Goal: Task Accomplishment & Management: Complete application form

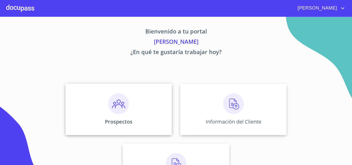
click at [108, 103] on img at bounding box center [118, 104] width 21 height 21
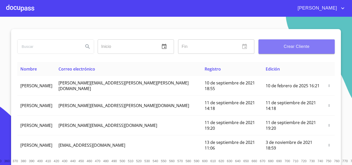
click at [285, 47] on span "Crear Cliente" at bounding box center [297, 46] width 68 height 7
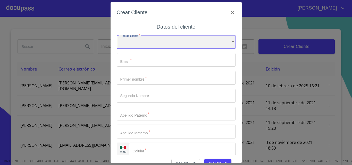
click at [135, 44] on div "​" at bounding box center [176, 42] width 119 height 14
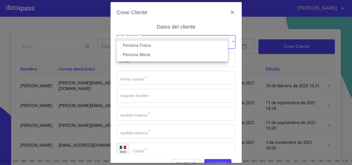
click at [146, 48] on li "Persona Física" at bounding box center [172, 45] width 111 height 9
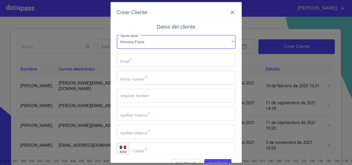
click at [134, 62] on input "Tipo de cliente   *" at bounding box center [176, 60] width 119 height 14
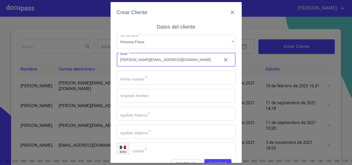
type input "[PERSON_NAME][EMAIL_ADDRESS][DOMAIN_NAME]"
click at [134, 77] on input "Tipo de cliente   *" at bounding box center [176, 78] width 119 height 14
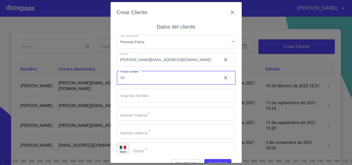
type input "V"
type input "[PERSON_NAME]"
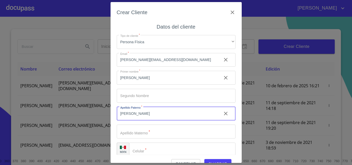
type input "[PERSON_NAME]"
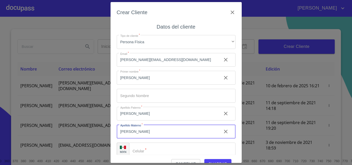
type input "[PERSON_NAME]"
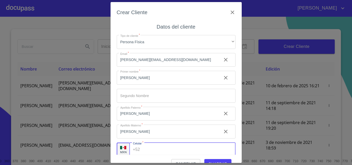
click at [141, 149] on div "+52 ​" at bounding box center [182, 150] width 106 height 14
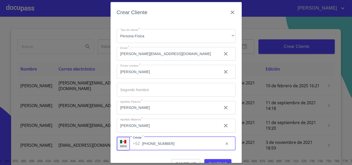
type input "[PHONE_NUMBER]"
click at [213, 161] on span "Guardar" at bounding box center [218, 164] width 19 height 6
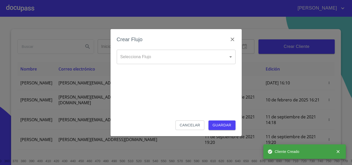
click at [171, 58] on body "[PERSON_NAME] ​ Fin ​ Crear Cliente Nombre Correo electrónico Registro Edición …" at bounding box center [176, 82] width 352 height 165
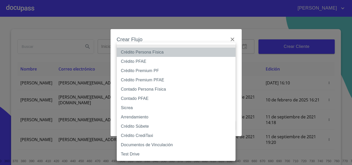
click at [165, 55] on li "Crédito Persona Física" at bounding box center [176, 52] width 119 height 9
type input "6009fb3c7d1714eb8809aa97"
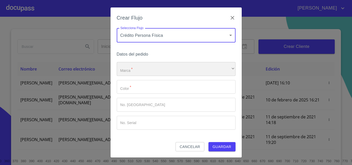
click at [148, 75] on div "​" at bounding box center [176, 69] width 119 height 14
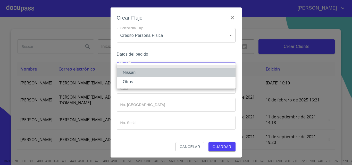
click at [145, 73] on li "Nissan" at bounding box center [176, 72] width 119 height 9
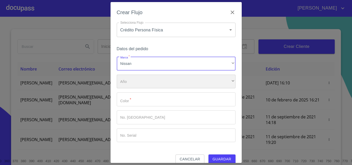
click at [142, 78] on div "​" at bounding box center [176, 82] width 119 height 14
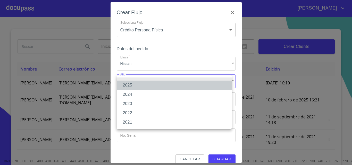
click at [139, 83] on li "2025" at bounding box center [174, 85] width 115 height 9
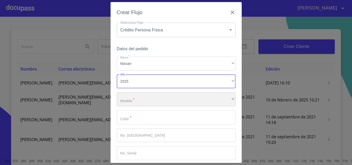
click at [135, 103] on div "​" at bounding box center [176, 100] width 119 height 14
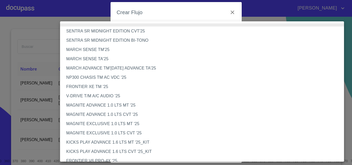
scroll to position [135, 0]
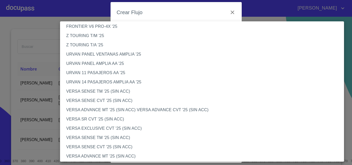
click at [116, 92] on li "VERSA SENSE TM '25 (SIN ACC)" at bounding box center [204, 91] width 288 height 9
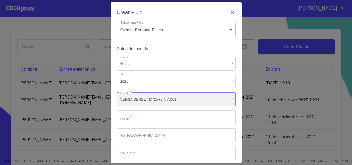
scroll to position [25, 0]
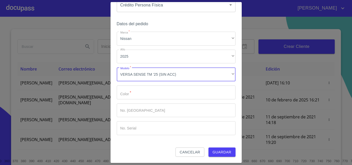
click at [134, 93] on input "Marca   *" at bounding box center [176, 93] width 119 height 14
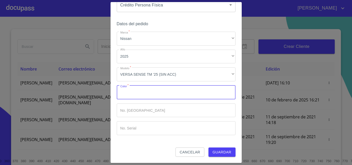
type input "B"
type input "GRIS"
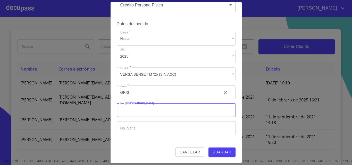
click at [135, 113] on input "Marca   *" at bounding box center [176, 111] width 119 height 14
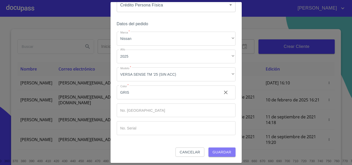
click at [225, 153] on span "Guardar" at bounding box center [222, 152] width 19 height 6
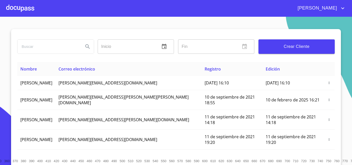
click at [19, 8] on div at bounding box center [20, 8] width 28 height 17
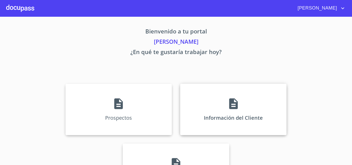
click at [226, 122] on div "Información del Cliente" at bounding box center [233, 110] width 107 height 52
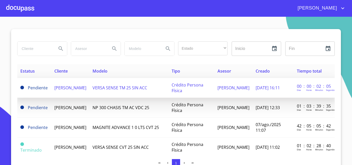
click at [83, 90] on span "[PERSON_NAME]" at bounding box center [70, 88] width 32 height 6
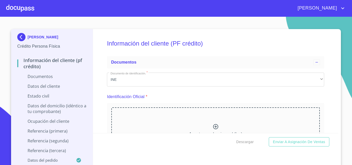
scroll to position [48, 0]
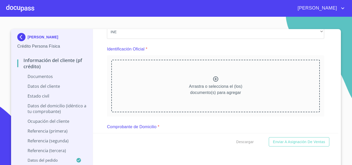
click at [215, 79] on icon at bounding box center [216, 79] width 6 height 6
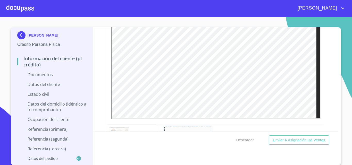
scroll to position [152, 0]
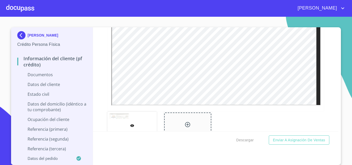
click at [185, 123] on icon at bounding box center [188, 125] width 6 height 6
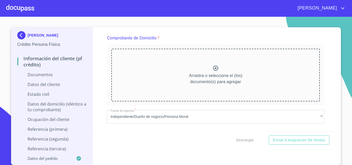
scroll to position [272, 0]
click at [213, 71] on icon at bounding box center [215, 68] width 5 height 5
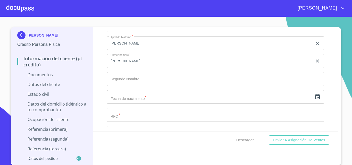
scroll to position [931, 0]
click at [315, 100] on icon "button" at bounding box center [318, 97] width 6 height 6
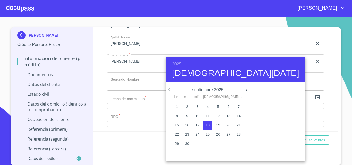
click at [217, 90] on p "septiembre 2025" at bounding box center [207, 90] width 71 height 6
click at [176, 64] on h6 "2025" at bounding box center [176, 64] width 9 height 7
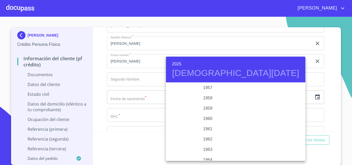
scroll to position [330, 0]
click at [206, 96] on div "1958" at bounding box center [208, 98] width 84 height 10
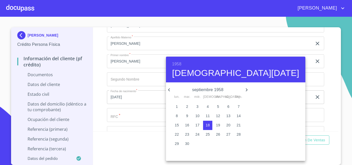
click at [170, 90] on icon "button" at bounding box center [169, 90] width 6 height 6
click at [228, 107] on span "2" at bounding box center [228, 106] width 9 height 5
type input "2 de ago. de 1958"
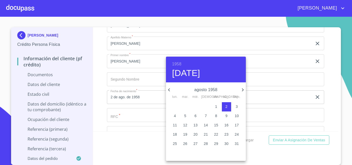
click at [327, 97] on div at bounding box center [176, 82] width 352 height 165
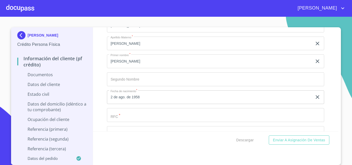
click at [139, 120] on input "Documento de identificación.   *" at bounding box center [215, 115] width 217 height 14
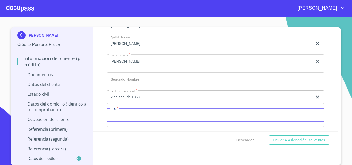
click at [134, 122] on input "Documento de identificación.   *" at bounding box center [215, 115] width 217 height 14
type input "1"
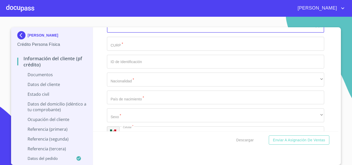
scroll to position [1021, 0]
type input "MECC5808022W3"
click at [124, 51] on input "Documento de identificación.   *" at bounding box center [215, 44] width 217 height 14
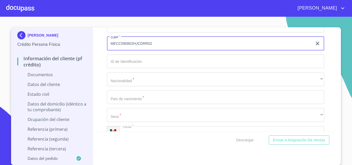
type input "MECC580802HJCDRR02"
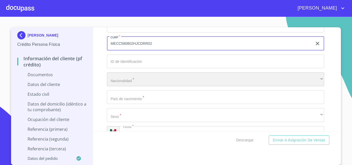
click at [131, 86] on div "​" at bounding box center [215, 79] width 217 height 14
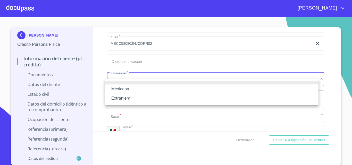
click at [124, 88] on li "Mexicana" at bounding box center [212, 89] width 214 height 9
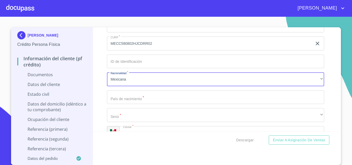
click at [131, 104] on input "Documento de identificación.   *" at bounding box center [215, 98] width 217 height 14
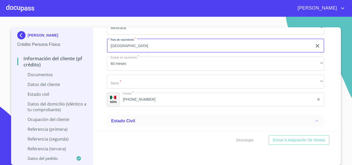
scroll to position [1073, 0]
type input "[GEOGRAPHIC_DATA]"
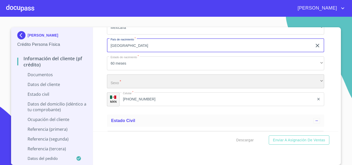
click at [116, 84] on div "​" at bounding box center [215, 82] width 217 height 14
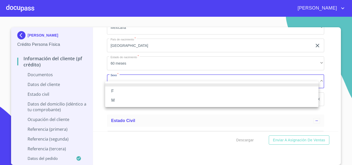
click at [121, 99] on li "M" at bounding box center [212, 100] width 214 height 9
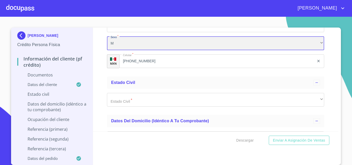
scroll to position [1112, 0]
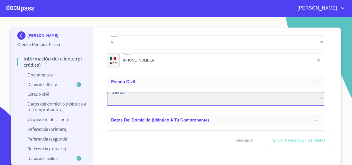
click at [126, 102] on div "​" at bounding box center [215, 99] width 217 height 14
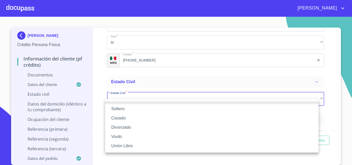
click at [127, 117] on li "Casado" at bounding box center [212, 118] width 214 height 9
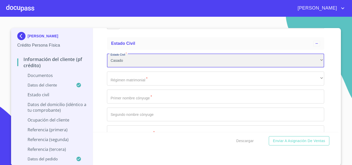
scroll to position [1161, 0]
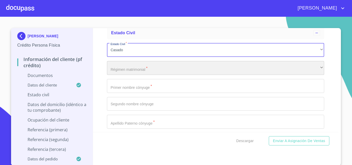
click at [127, 72] on div "​" at bounding box center [215, 68] width 217 height 14
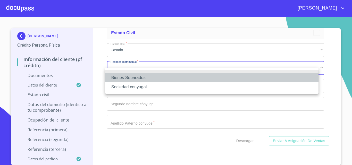
click at [131, 78] on li "Bienes Separados" at bounding box center [212, 77] width 214 height 9
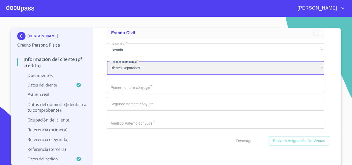
click at [131, 75] on div "Bienes Separados" at bounding box center [215, 68] width 217 height 14
click at [138, 75] on div "Sociedad conyugal" at bounding box center [215, 68] width 217 height 14
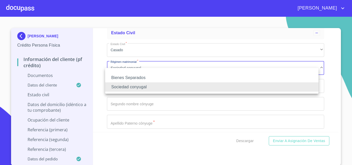
click at [132, 91] on li "Sociedad conyugal" at bounding box center [212, 87] width 214 height 9
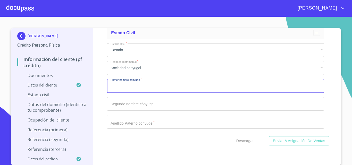
click at [137, 93] on input "Documento de identificación.   *" at bounding box center [215, 86] width 217 height 14
type input "[PERSON_NAME]"
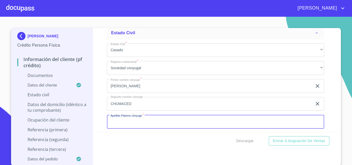
scroll to position [1164, 0]
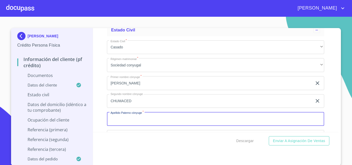
click at [139, 102] on input "CHUMACED" at bounding box center [210, 101] width 206 height 14
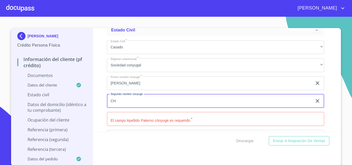
type input "C"
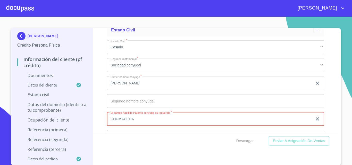
type input "CHUMACEDA"
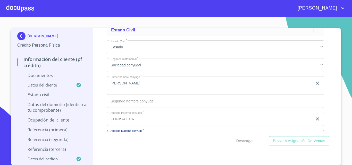
scroll to position [1227, 0]
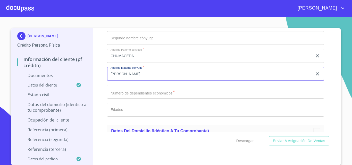
type input "[PERSON_NAME]"
click at [139, 99] on input "Documento de identificación.   *" at bounding box center [215, 92] width 217 height 14
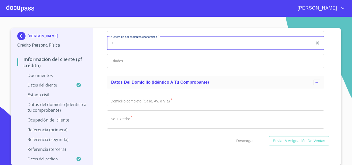
scroll to position [1277, 0]
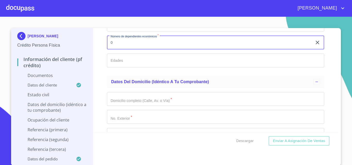
type input "0"
click at [121, 68] on input "Documento de identificación.   *" at bounding box center [215, 61] width 217 height 14
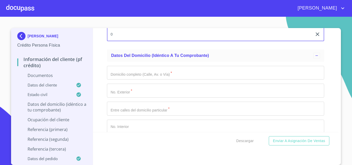
scroll to position [1303, 0]
type input "0"
click at [118, 78] on input "Documento de identificación.   *" at bounding box center [215, 73] width 217 height 14
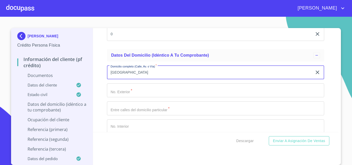
type input "[GEOGRAPHIC_DATA]"
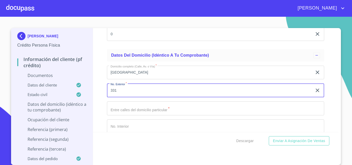
scroll to position [1354, 0]
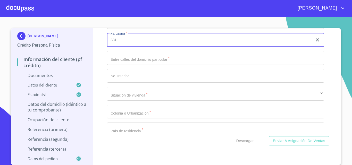
type input "331"
click at [142, 65] on input "Documento de identificación.   *" at bounding box center [215, 58] width 217 height 14
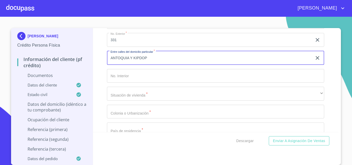
type input "ANTOQUIA Y KIPDOP"
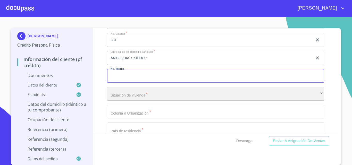
click at [129, 101] on div "​" at bounding box center [215, 94] width 217 height 14
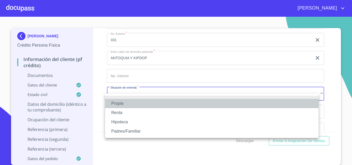
click at [127, 105] on li "Propia" at bounding box center [212, 103] width 214 height 9
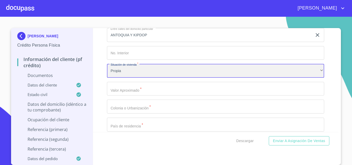
scroll to position [1382, 0]
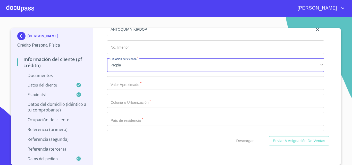
click at [128, 87] on input "Documento de identificación.   *" at bounding box center [215, 83] width 217 height 14
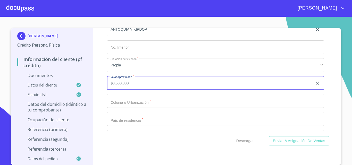
scroll to position [1416, 0]
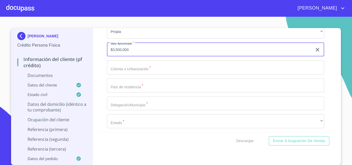
type input "$3,500,000"
click at [146, 74] on input "Documento de identificación.   *" at bounding box center [215, 68] width 217 height 14
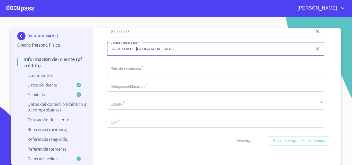
scroll to position [1435, 0]
type input "HACIENDA DE [GEOGRAPHIC_DATA]"
click at [142, 74] on input "Documento de identificación.   *" at bounding box center [215, 67] width 217 height 14
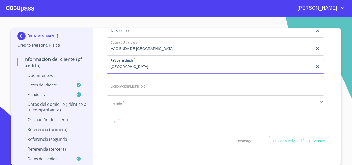
type input "[GEOGRAPHIC_DATA]"
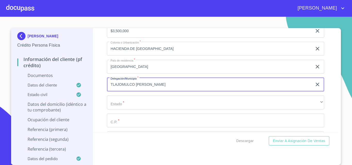
type input "TLAJOMULCO [PERSON_NAME]"
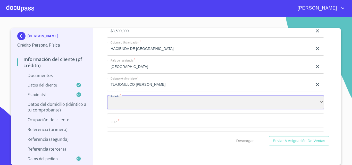
click at [132, 110] on div "​" at bounding box center [215, 103] width 217 height 14
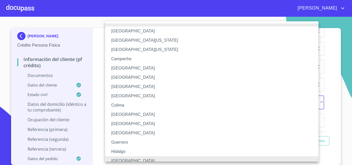
scroll to position [4, 0]
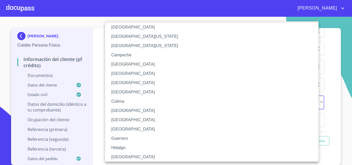
click at [124, 154] on li "[GEOGRAPHIC_DATA]" at bounding box center [213, 157] width 217 height 9
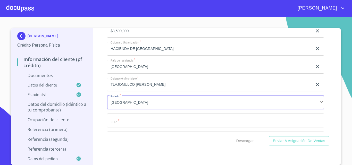
click at [124, 128] on input "Documento de identificación.   *" at bounding box center [215, 121] width 217 height 14
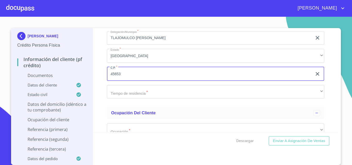
scroll to position [1486, 0]
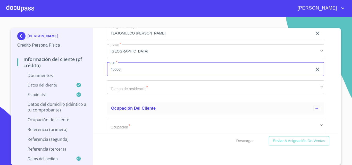
type input "45653"
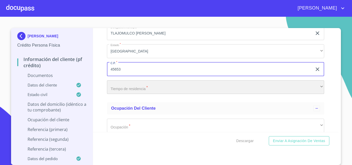
click at [133, 94] on div "​" at bounding box center [215, 87] width 217 height 14
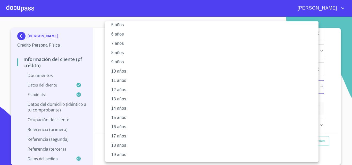
scroll to position [62, 0]
click at [126, 152] on li "20 años" at bounding box center [213, 155] width 217 height 9
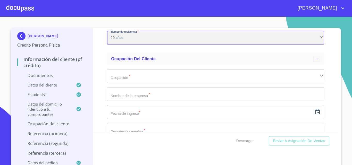
scroll to position [1536, 0]
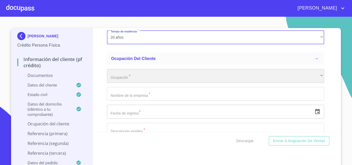
click at [133, 83] on div "​" at bounding box center [215, 76] width 217 height 14
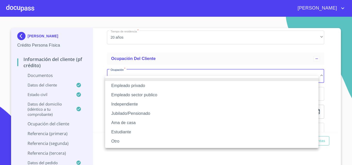
click at [142, 96] on li "Empleado sector publico" at bounding box center [212, 95] width 214 height 9
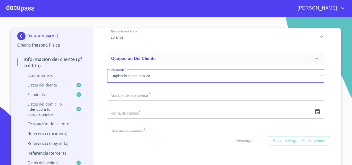
click at [120, 101] on input "Documento de identificación.   *" at bounding box center [215, 94] width 217 height 14
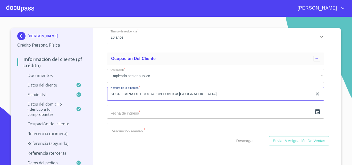
type input "SECRETARIA DE EDUCACION PUBLICA [GEOGRAPHIC_DATA]"
click at [315, 115] on icon "button" at bounding box center [318, 112] width 6 height 6
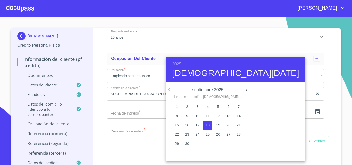
click at [176, 64] on h6 "2025" at bounding box center [176, 64] width 9 height 7
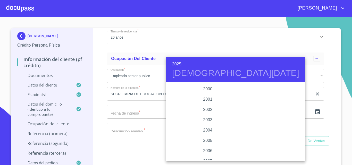
scroll to position [798, 0]
click at [203, 143] on div "2008" at bounding box center [208, 146] width 84 height 10
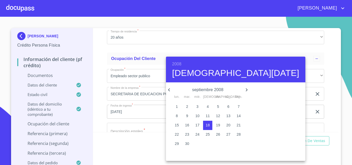
click at [171, 88] on icon "button" at bounding box center [169, 90] width 6 height 6
click at [244, 90] on icon "button" at bounding box center [247, 90] width 6 height 6
click at [207, 126] on p "16" at bounding box center [208, 125] width 4 height 5
type input "16 de oct. de 2008"
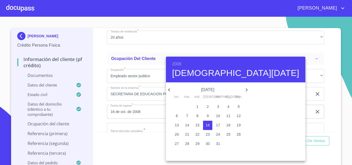
click at [107, 143] on div at bounding box center [176, 82] width 352 height 165
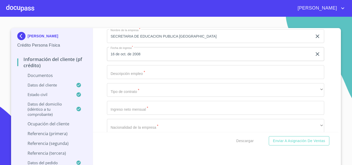
scroll to position [1595, 0]
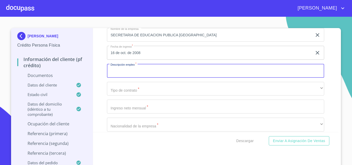
click at [137, 76] on input "Documento de identificación.   *" at bounding box center [215, 71] width 217 height 14
type input "AUXILIAR MANTENIMIENTO"
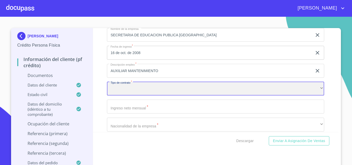
click at [254, 96] on div "​" at bounding box center [215, 89] width 217 height 14
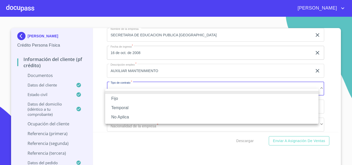
click at [119, 99] on li "Fijo" at bounding box center [212, 98] width 214 height 9
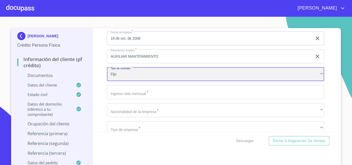
scroll to position [1610, 0]
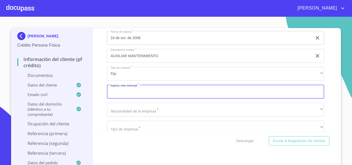
click at [119, 99] on input "Documento de identificación.   *" at bounding box center [215, 92] width 217 height 14
type input "20000"
click at [104, 105] on div "Información del cliente (PF crédito) Documentos Documento de identificación.   …" at bounding box center [216, 80] width 246 height 104
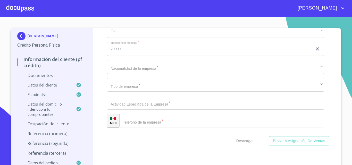
scroll to position [1653, 0]
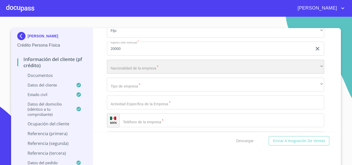
click at [142, 74] on div "​" at bounding box center [215, 67] width 217 height 14
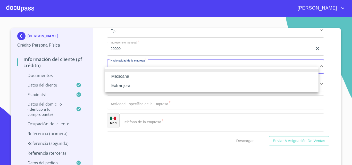
click at [137, 79] on li "Mexicana" at bounding box center [212, 76] width 214 height 9
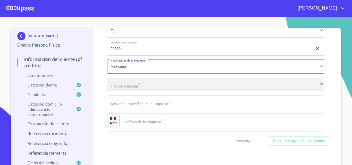
click at [131, 90] on div "​" at bounding box center [215, 85] width 217 height 14
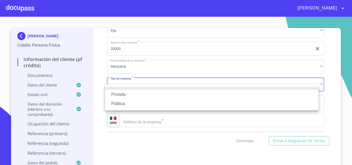
click at [119, 103] on li "Pública" at bounding box center [212, 103] width 214 height 9
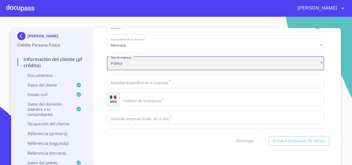
scroll to position [1674, 0]
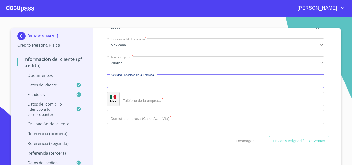
click at [137, 80] on input "Documento de identificación.   *" at bounding box center [215, 81] width 217 height 14
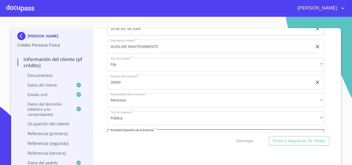
scroll to position [1619, 0]
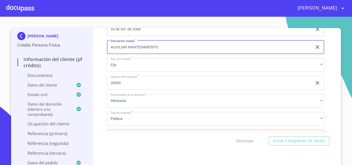
drag, startPoint x: 158, startPoint y: 55, endPoint x: 93, endPoint y: 52, distance: 65.1
click at [93, 52] on div "Información del cliente (PF crédito) Documentos Documento de identificación.   …" at bounding box center [216, 80] width 246 height 104
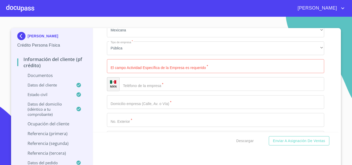
scroll to position [1701, 0]
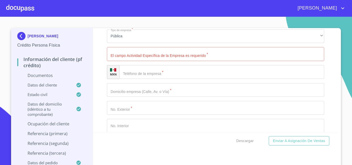
click at [137, 61] on input "Documento de identificación.   *" at bounding box center [215, 54] width 217 height 14
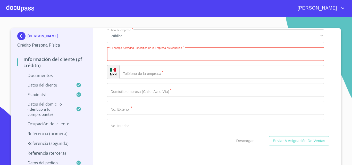
paste input "AUXILIAR MANTENIMIENTO"
type input "AUXILIAR MANTENIMIENTO"
click at [140, 78] on input "Documento de identificación.   *" at bounding box center [221, 72] width 205 height 14
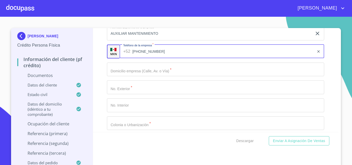
scroll to position [1723, 0]
type input "[PHONE_NUMBER]"
click at [161, 74] on input "Documento de identificación.   *" at bounding box center [215, 69] width 217 height 14
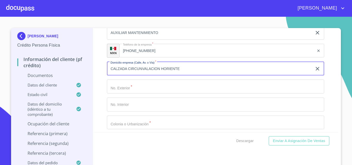
type input "CALZADA CIRCUNVALACION HORIENTE"
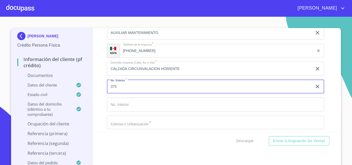
type input "375"
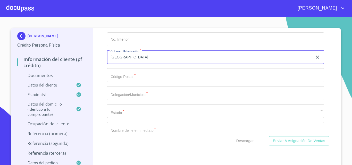
scroll to position [1789, 0]
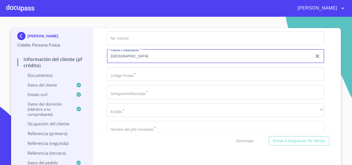
type input "[GEOGRAPHIC_DATA]"
click at [139, 81] on input "Documento de identificación.   *" at bounding box center [215, 74] width 217 height 14
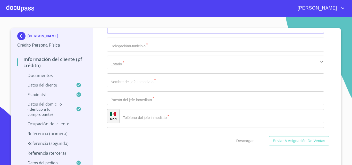
scroll to position [1837, 0]
type input "45010"
click at [126, 51] on input "Documento de identificación.   *" at bounding box center [215, 44] width 217 height 14
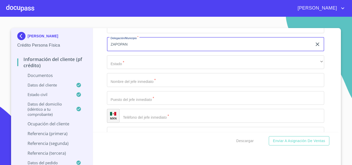
type input "ZAPOPAN"
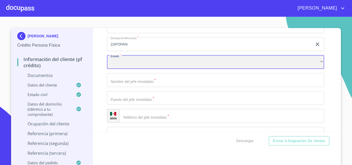
click at [134, 67] on div "​" at bounding box center [215, 62] width 217 height 14
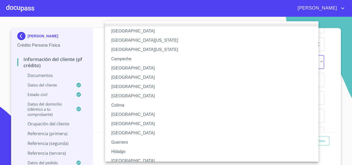
click at [123, 159] on li "[GEOGRAPHIC_DATA]" at bounding box center [213, 161] width 217 height 9
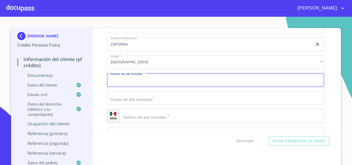
click at [136, 87] on input "Documento de identificación.   *" at bounding box center [215, 80] width 217 height 14
type input "INSPECTOR [PERSON_NAME]"
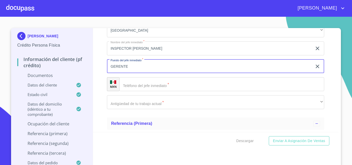
scroll to position [1869, 0]
type input "G"
type input "INSPECTOR"
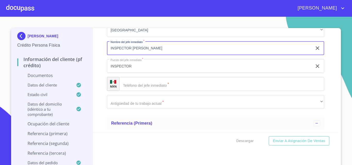
drag, startPoint x: 129, startPoint y: 55, endPoint x: 72, endPoint y: 46, distance: 57.7
click at [72, 46] on div "[PERSON_NAME] Crédito Persona Física Información del cliente (PF crédito) Docum…" at bounding box center [175, 98] width 328 height 141
type input "AMADO"
click at [138, 91] on input "Documento de identificación.   *" at bounding box center [221, 84] width 205 height 14
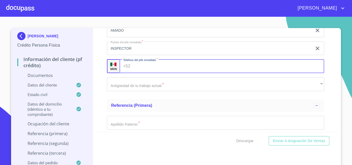
scroll to position [1887, 0]
type input "[PHONE_NUMBER]"
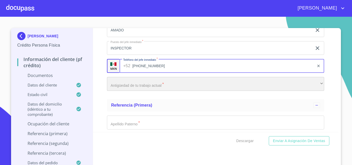
click at [138, 91] on div "​" at bounding box center [215, 84] width 217 height 14
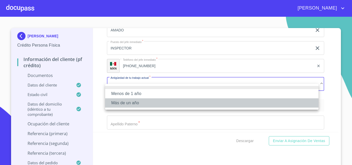
click at [131, 102] on li "Más de un año" at bounding box center [212, 103] width 214 height 9
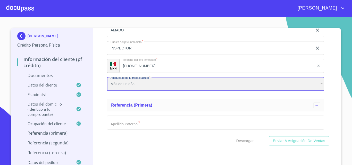
scroll to position [1936, 0]
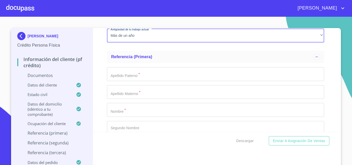
click at [123, 81] on input "Documento de identificación.   *" at bounding box center [215, 74] width 217 height 14
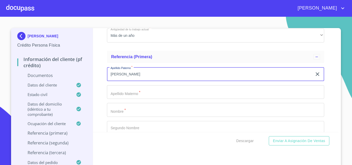
type input "[PERSON_NAME]"
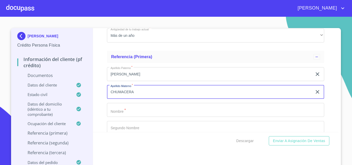
type input "CHUMACERA"
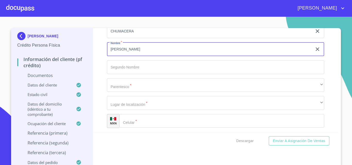
scroll to position [1997, 0]
type input "[PERSON_NAME]"
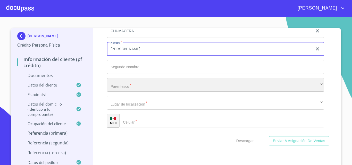
click at [124, 90] on div "​" at bounding box center [215, 85] width 217 height 14
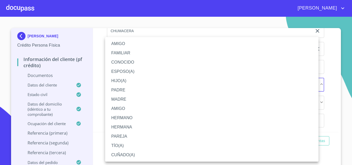
click at [122, 80] on li "HIJO(A)" at bounding box center [212, 80] width 214 height 9
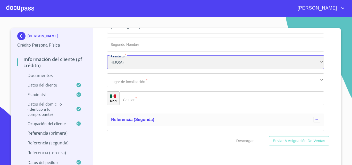
scroll to position [2024, 0]
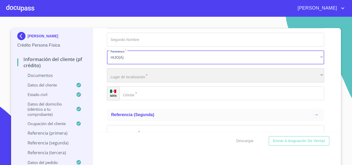
click at [131, 83] on div "​" at bounding box center [215, 76] width 217 height 14
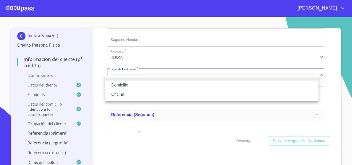
click at [132, 87] on li "Domicilio" at bounding box center [212, 85] width 214 height 9
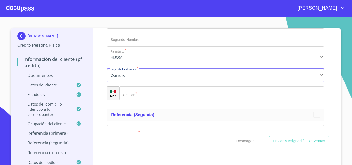
click at [130, 100] on div "​" at bounding box center [221, 94] width 205 height 14
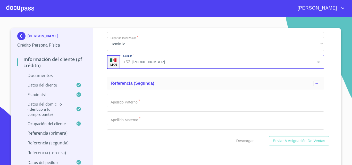
scroll to position [2089, 0]
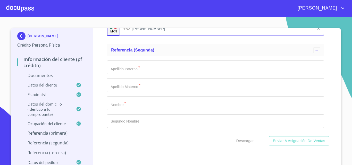
type input "[PHONE_NUMBER]"
click at [118, 74] on input "Documento de identificación.   *" at bounding box center [215, 68] width 217 height 14
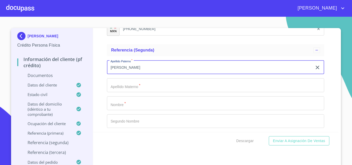
type input "[PERSON_NAME]"
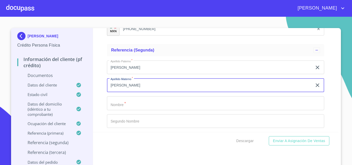
type input "[PERSON_NAME]"
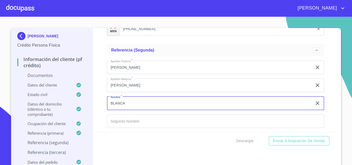
type input "BLANCA"
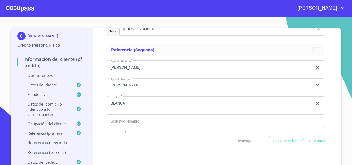
scroll to position [2154, 0]
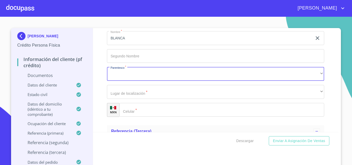
click at [126, 117] on div "​" at bounding box center [221, 110] width 205 height 14
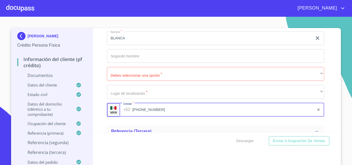
type input "[PHONE_NUMBER]"
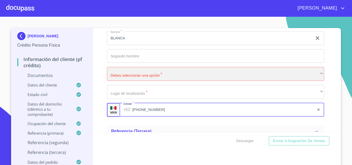
click at [129, 80] on div "​" at bounding box center [215, 74] width 217 height 14
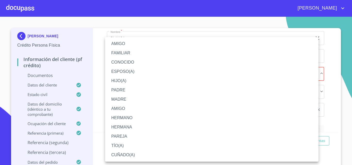
click at [131, 55] on li "FAMILIAR" at bounding box center [212, 52] width 214 height 9
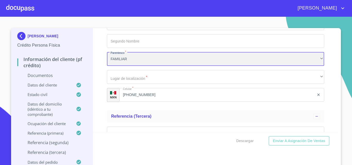
scroll to position [2169, 0]
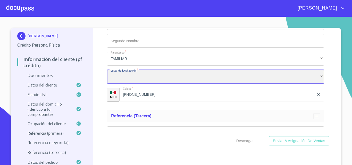
click at [127, 81] on div "​" at bounding box center [215, 77] width 217 height 14
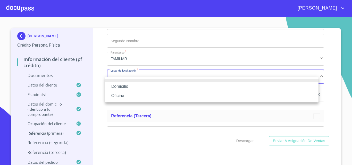
click at [126, 88] on li "Domicilio" at bounding box center [212, 86] width 214 height 9
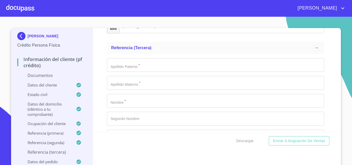
scroll to position [2238, 0]
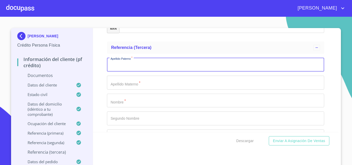
click at [125, 72] on input "Documento de identificación.   *" at bounding box center [215, 65] width 217 height 14
type input "[PERSON_NAME]"
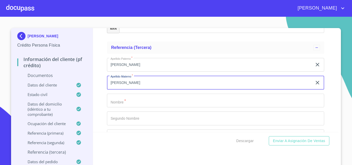
type input "[PERSON_NAME]"
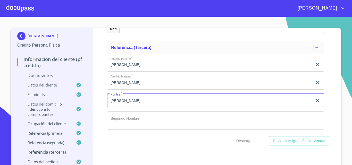
type input "[PERSON_NAME]"
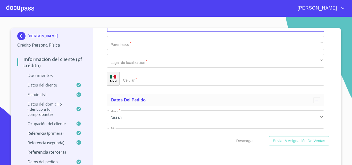
scroll to position [2332, 0]
type input "[PERSON_NAME]"
click at [125, 82] on div "​" at bounding box center [221, 79] width 205 height 14
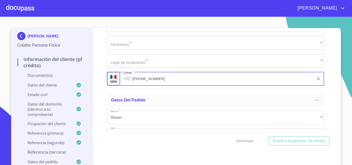
type input "[PHONE_NUMBER]"
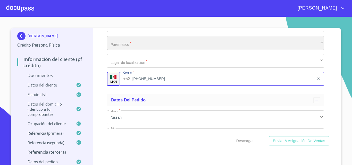
click at [123, 50] on div "​" at bounding box center [215, 43] width 217 height 14
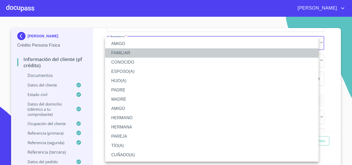
click at [126, 52] on li "FAMILIAR" at bounding box center [212, 52] width 214 height 9
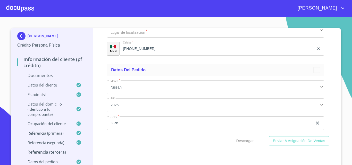
scroll to position [2363, 0]
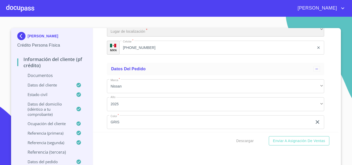
click at [139, 37] on div "​" at bounding box center [215, 30] width 217 height 14
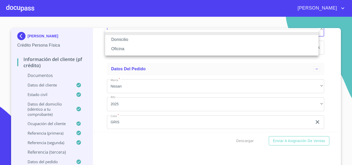
click at [128, 36] on li "Domicilio" at bounding box center [212, 39] width 214 height 9
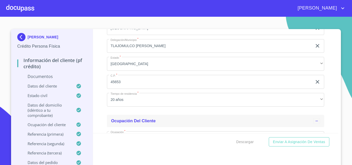
scroll to position [1486, 0]
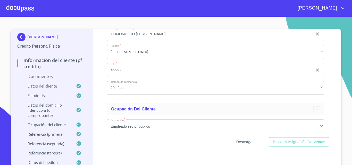
click at [247, 143] on span "Descargar" at bounding box center [246, 142] width 18 height 6
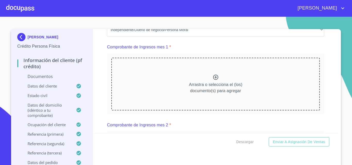
scroll to position [500, 0]
click at [213, 80] on icon at bounding box center [216, 77] width 6 height 6
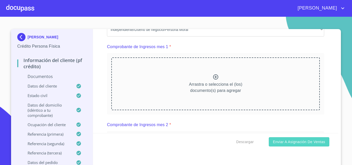
click at [287, 144] on span "Enviar a Asignación de Ventas" at bounding box center [299, 142] width 52 height 6
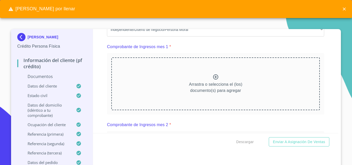
drag, startPoint x: 287, startPoint y: 144, endPoint x: 214, endPoint y: 83, distance: 95.6
click at [214, 83] on form "Información del cliente (PF crédito) Documentos Documento de identificación.   …" at bounding box center [216, 89] width 246 height 121
click at [214, 80] on icon at bounding box center [216, 77] width 6 height 6
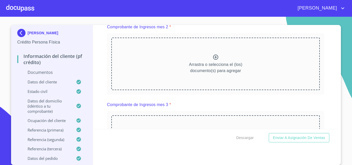
scroll to position [734, 0]
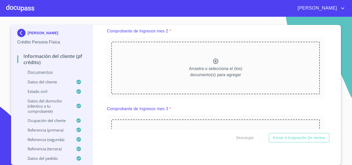
click at [213, 64] on icon at bounding box center [216, 61] width 6 height 6
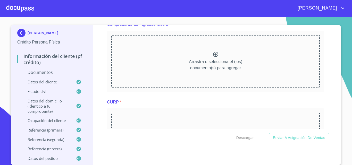
click at [214, 58] on icon at bounding box center [216, 54] width 6 height 6
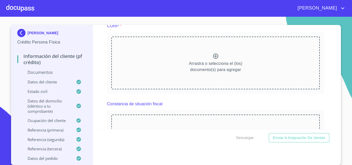
scroll to position [1187, 0]
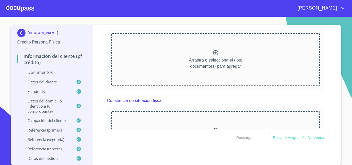
click at [213, 56] on icon at bounding box center [216, 53] width 6 height 6
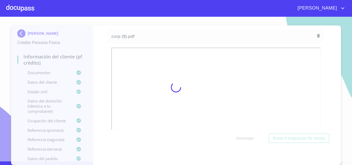
scroll to position [4, 0]
click at [174, 30] on div at bounding box center [176, 87] width 352 height 149
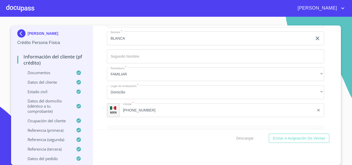
scroll to position [3123, 0]
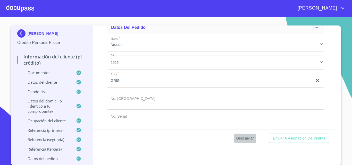
click at [245, 138] on span "Descargar" at bounding box center [246, 138] width 18 height 6
click at [242, 138] on span "Descargar" at bounding box center [246, 138] width 18 height 6
